Goal: Information Seeking & Learning: Learn about a topic

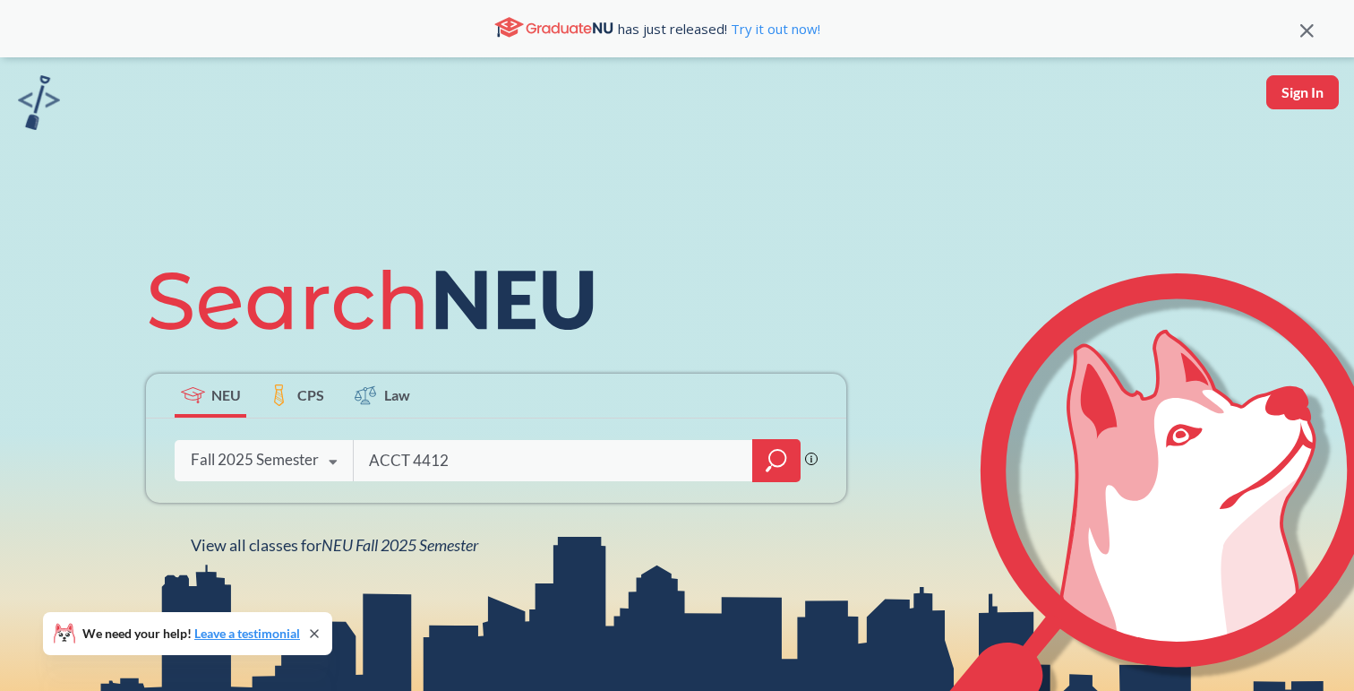
type input "ACCT 4412"
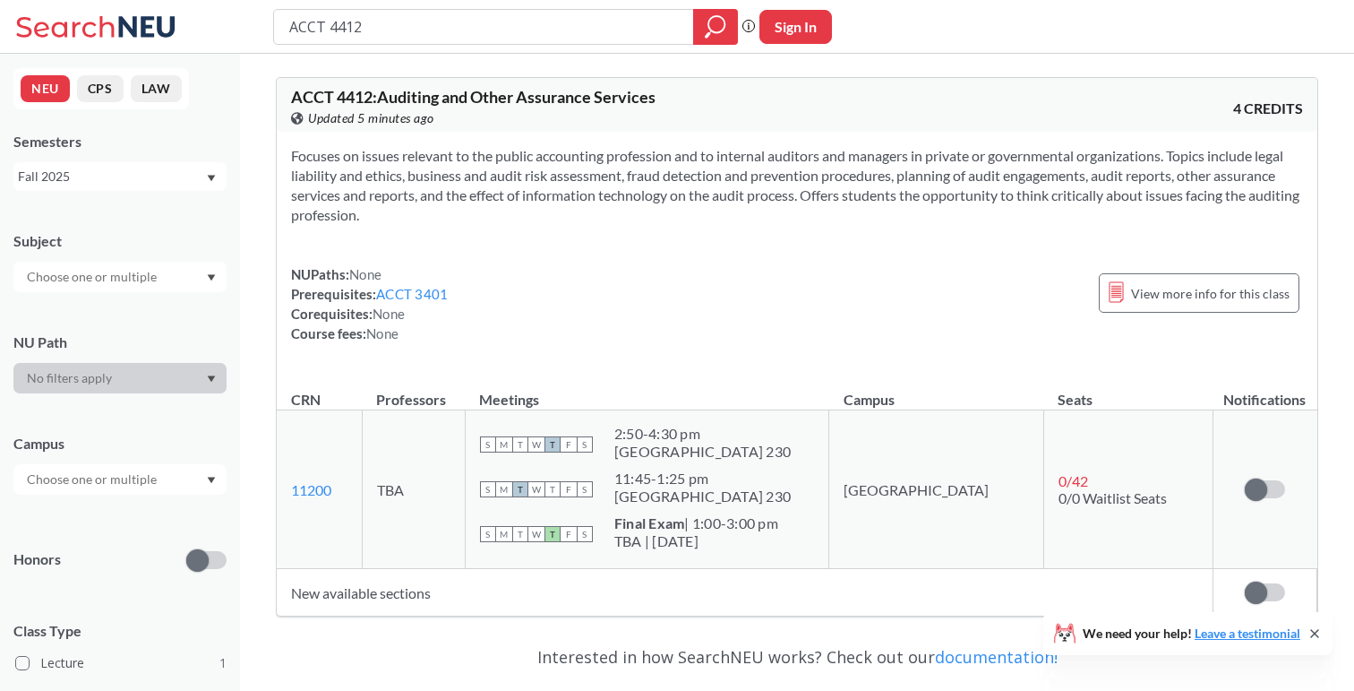
click at [60, 176] on div "Fall 2025" at bounding box center [111, 177] width 187 height 20
click at [56, 264] on span "Summer 2 2025" at bounding box center [68, 265] width 91 height 20
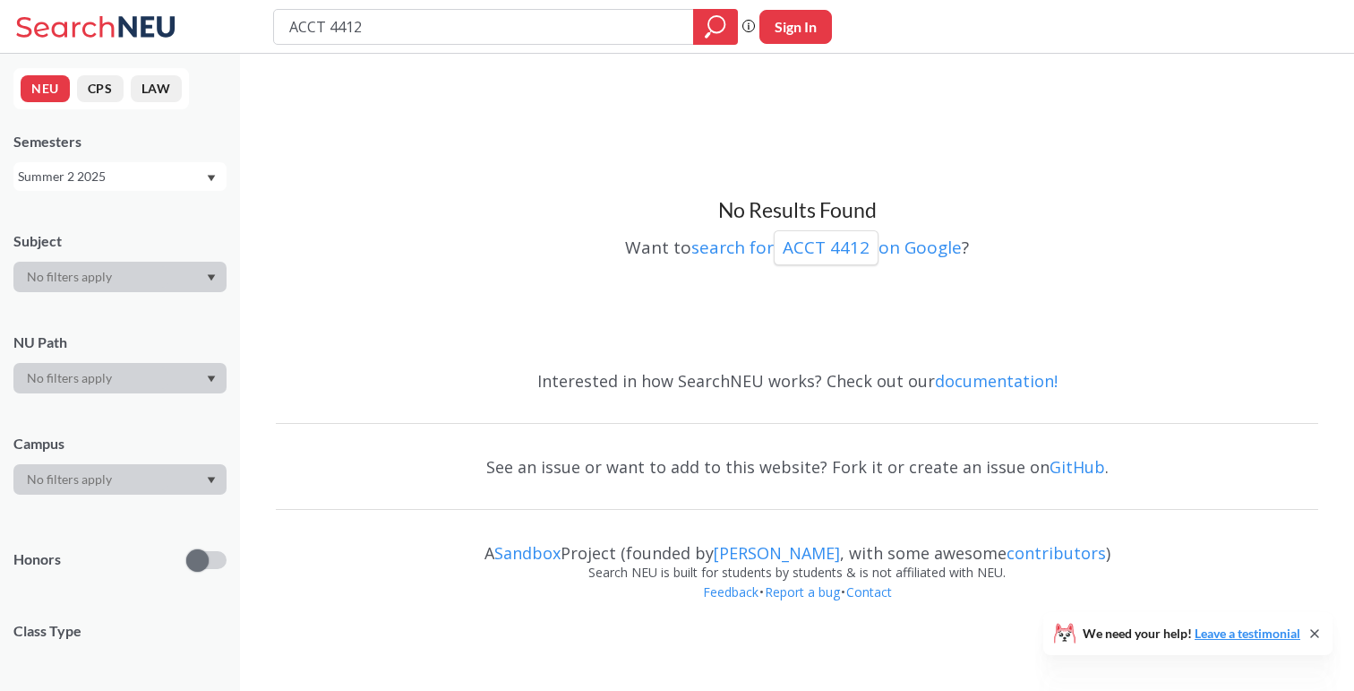
click at [159, 157] on div "Semesters Summer 2 2025" at bounding box center [119, 161] width 213 height 59
click at [156, 188] on div "Summer 2 2025" at bounding box center [119, 176] width 213 height 29
click at [145, 279] on div "Summer 1 2025" at bounding box center [124, 279] width 202 height 20
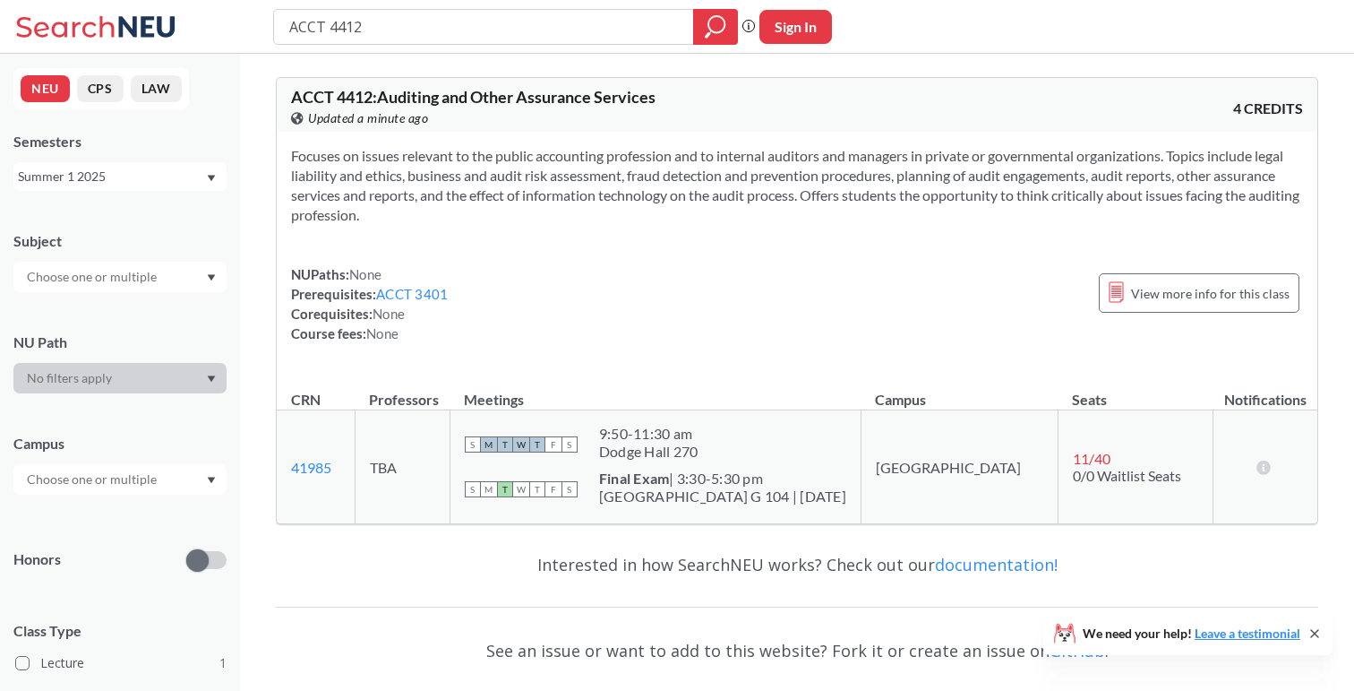
click at [563, 180] on section "Focuses on issues relevant to the public accounting profession and to internal …" at bounding box center [797, 185] width 1012 height 79
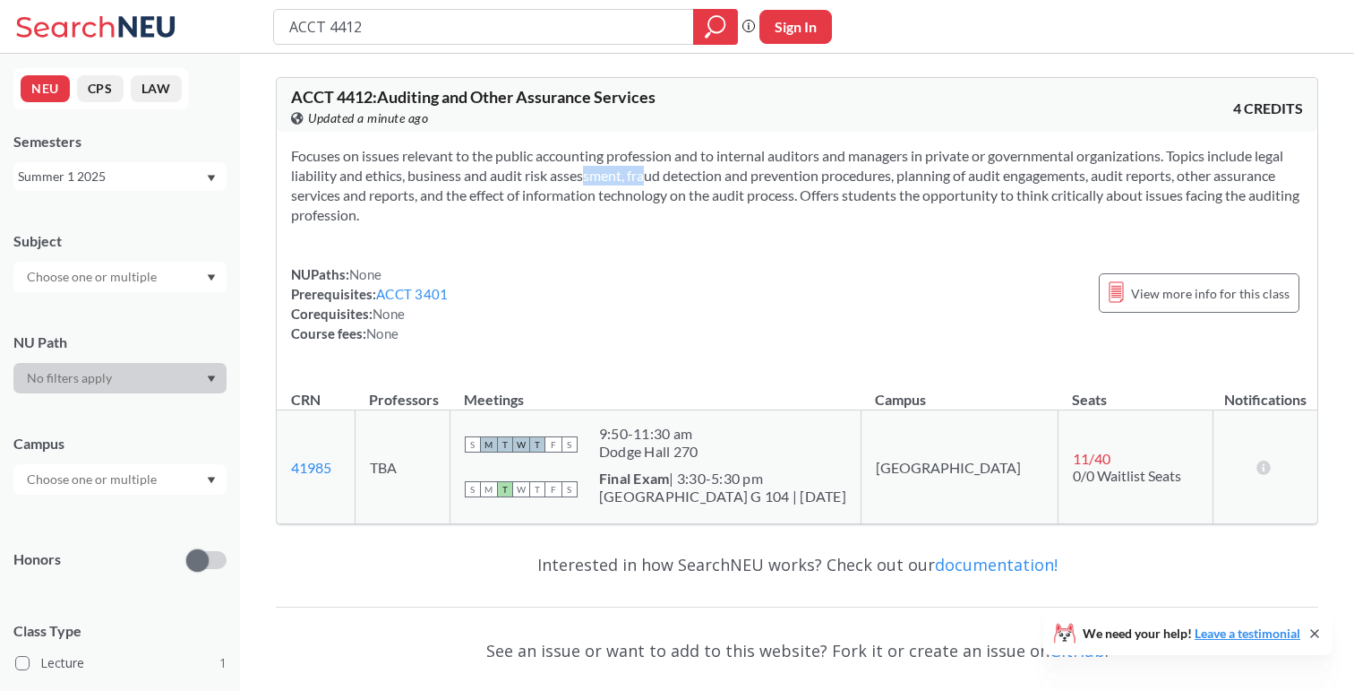
click at [563, 180] on section "Focuses on issues relevant to the public accounting profession and to internal …" at bounding box center [797, 185] width 1012 height 79
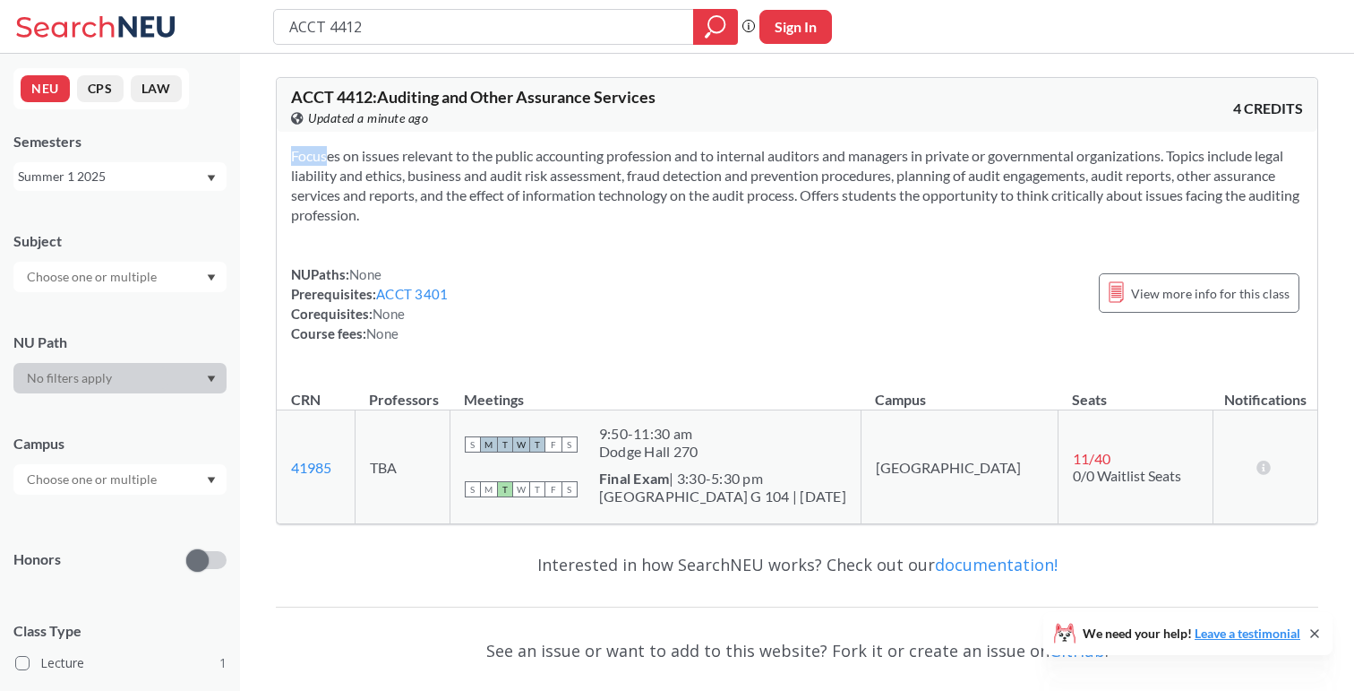
click at [563, 180] on section "Focuses on issues relevant to the public accounting profession and to internal …" at bounding box center [797, 185] width 1012 height 79
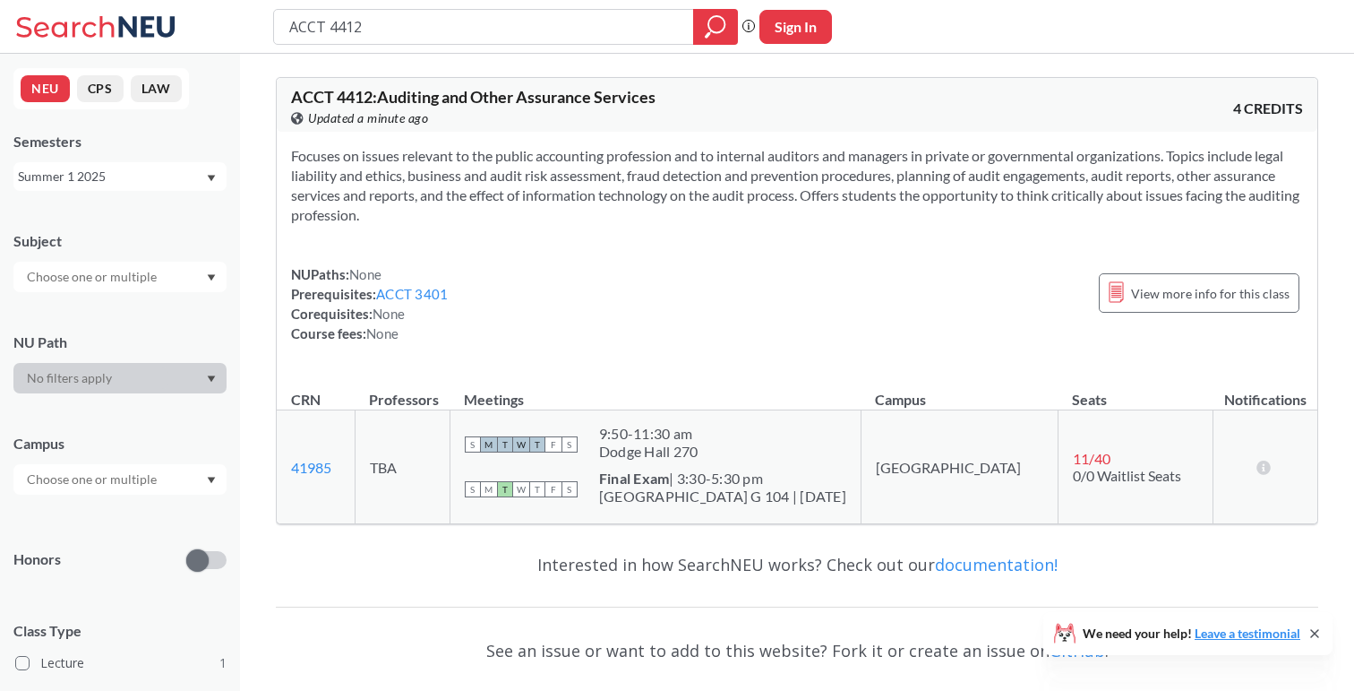
click at [563, 180] on section "Focuses on issues relevant to the public accounting profession and to internal …" at bounding box center [797, 185] width 1012 height 79
